Goal: Check status: Check status

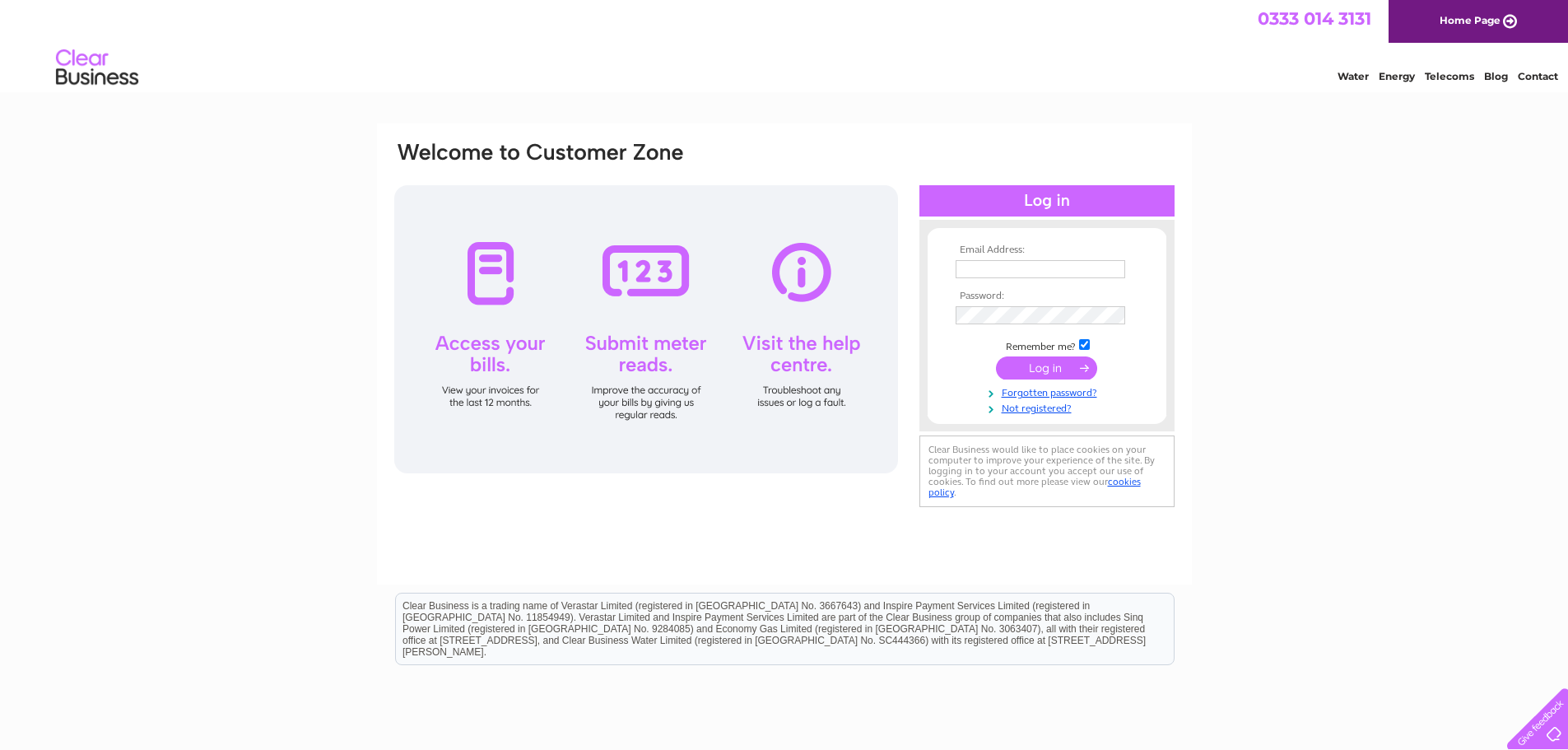
type input "farm@macleodorganics.co.uk"
click at [1039, 371] on input "submit" at bounding box center [1046, 367] width 101 height 23
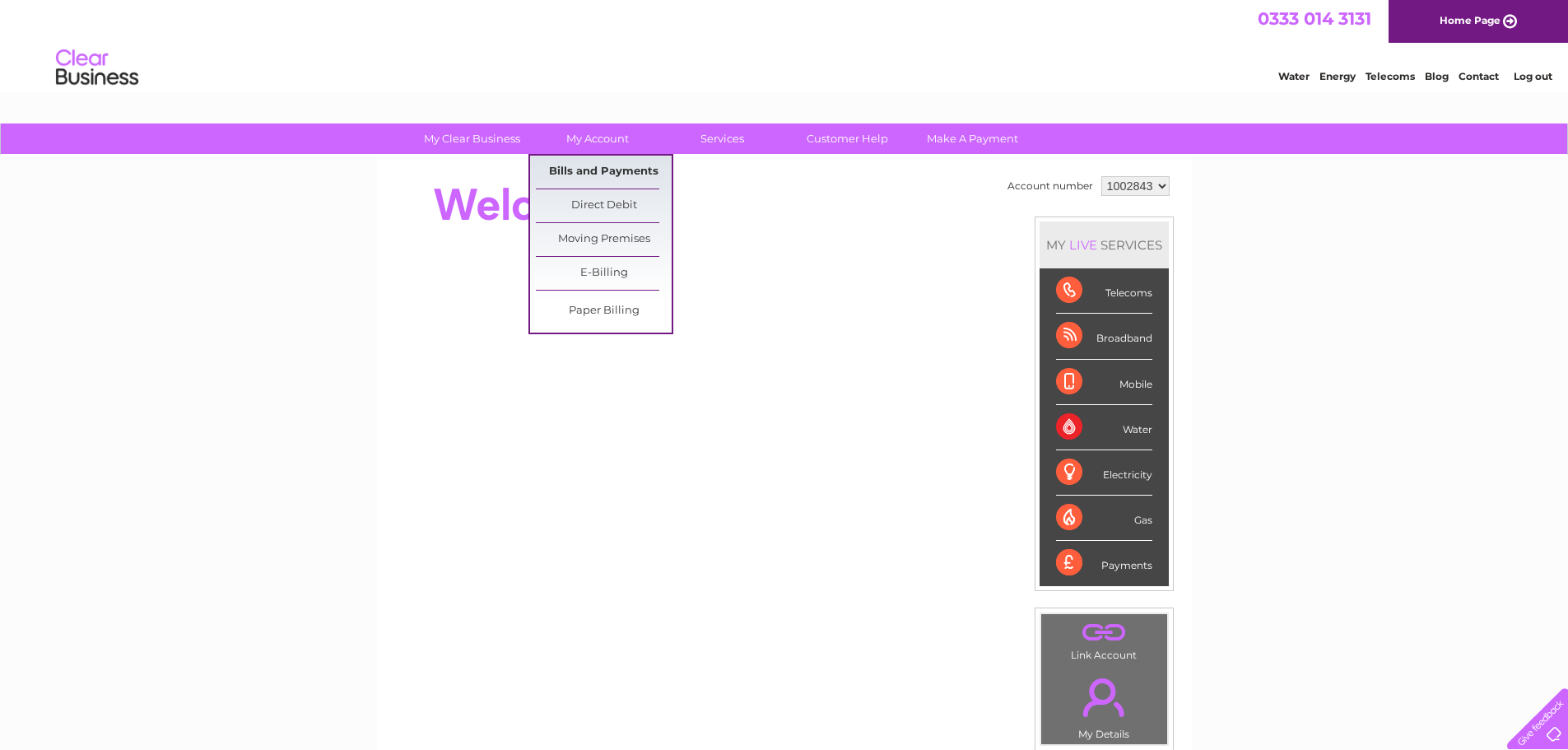
click at [600, 166] on link "Bills and Payments" at bounding box center [603, 172] width 136 height 33
